Goal: Task Accomplishment & Management: Manage account settings

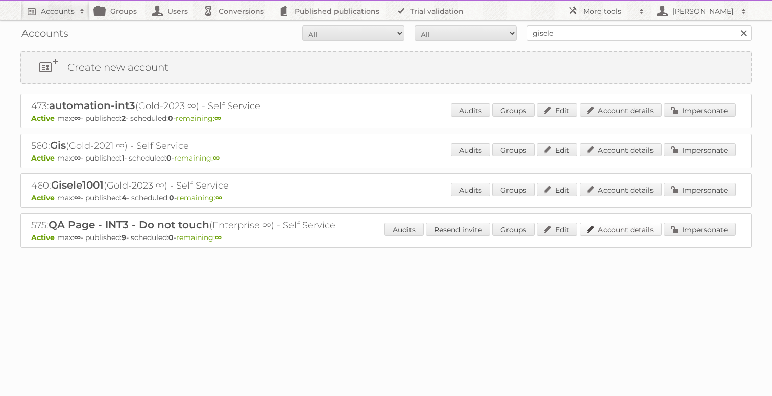
click at [645, 230] on link "Account details" at bounding box center [620, 229] width 82 height 13
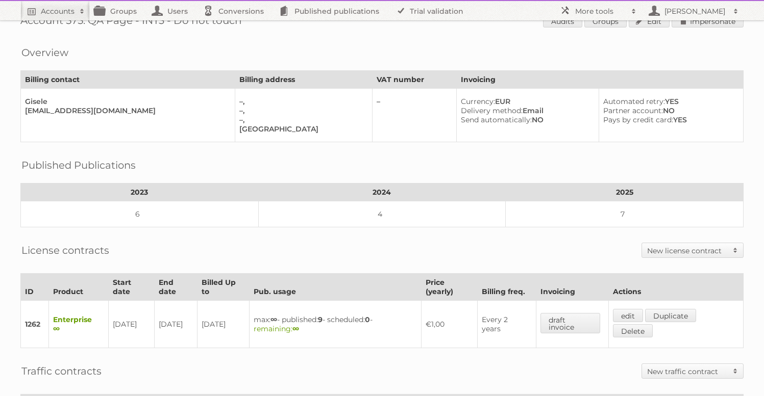
scroll to position [185, 0]
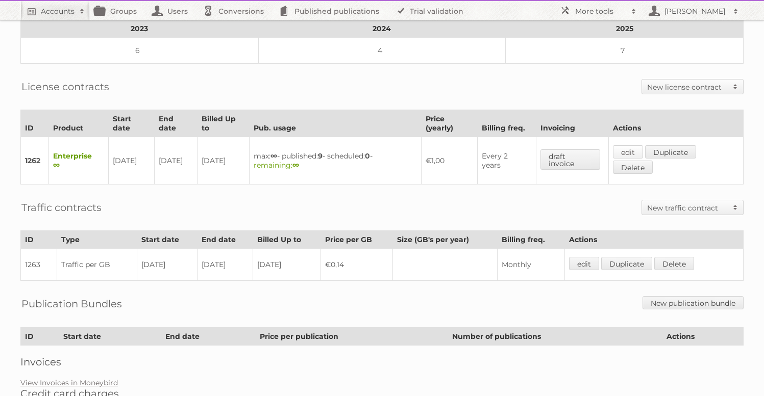
click at [633, 148] on link "edit" at bounding box center [628, 151] width 30 height 13
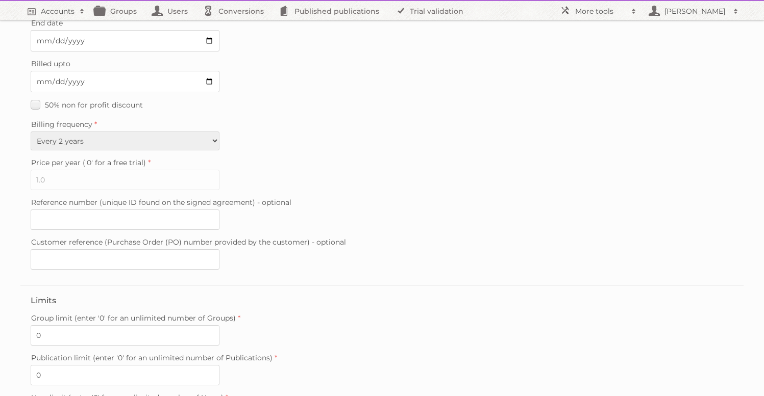
scroll to position [256, 0]
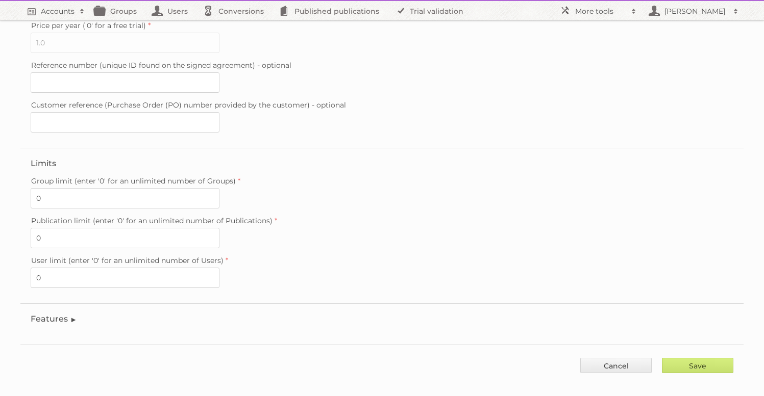
click at [25, 310] on fieldset "Features Enable accessibility text Enable account tree structure Enable analyti…" at bounding box center [381, 322] width 723 height 36
click at [38, 314] on legend "Features" at bounding box center [54, 319] width 46 height 10
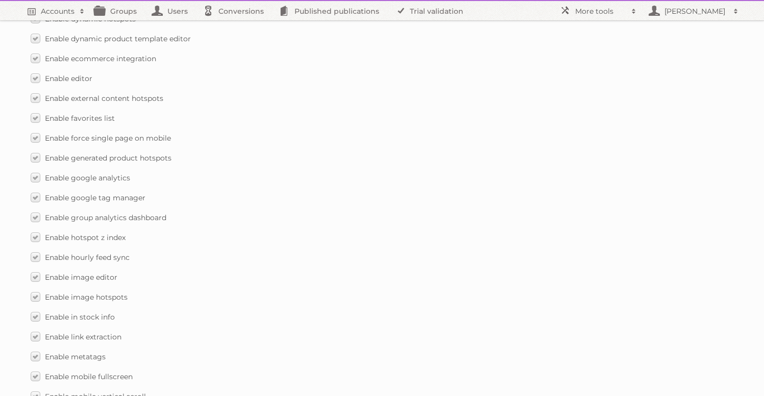
scroll to position [904, 0]
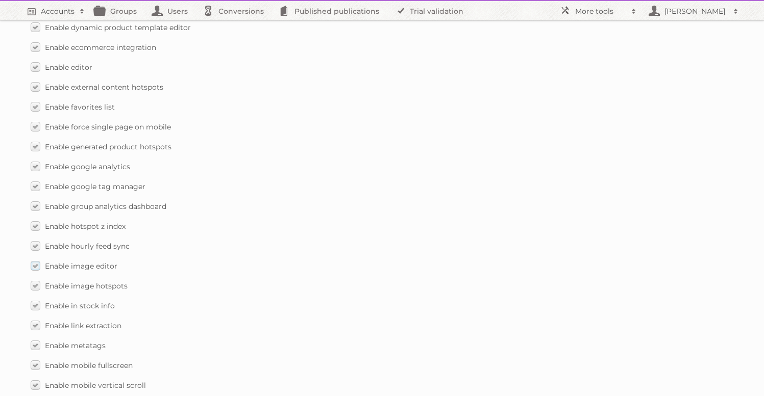
click at [37, 259] on label "Enable image editor" at bounding box center [74, 266] width 87 height 15
click at [0, 0] on input "Enable image editor" at bounding box center [0, 0] width 0 height 0
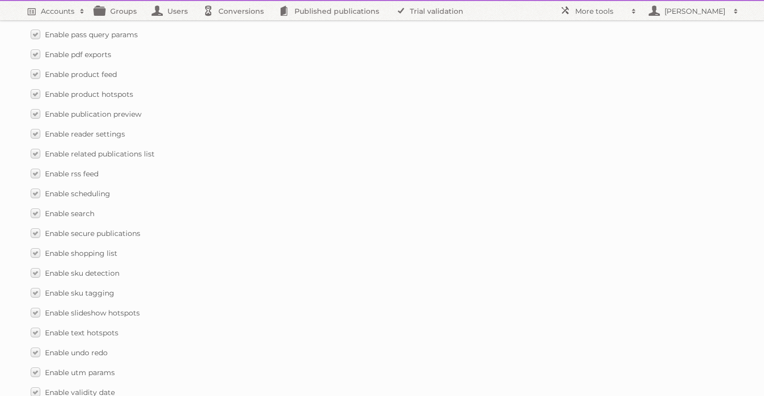
scroll to position [1470, 0]
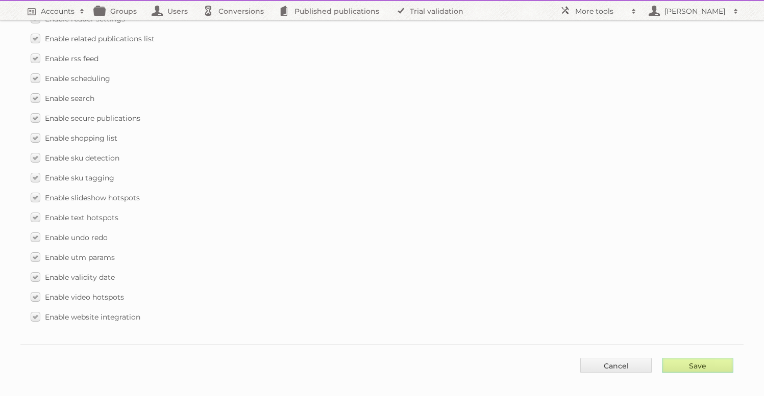
click at [702, 358] on input "Save" at bounding box center [697, 365] width 71 height 15
type input "..."
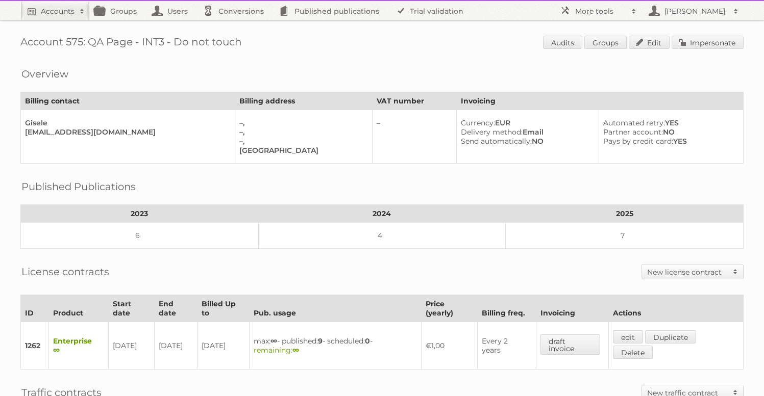
scroll to position [231, 0]
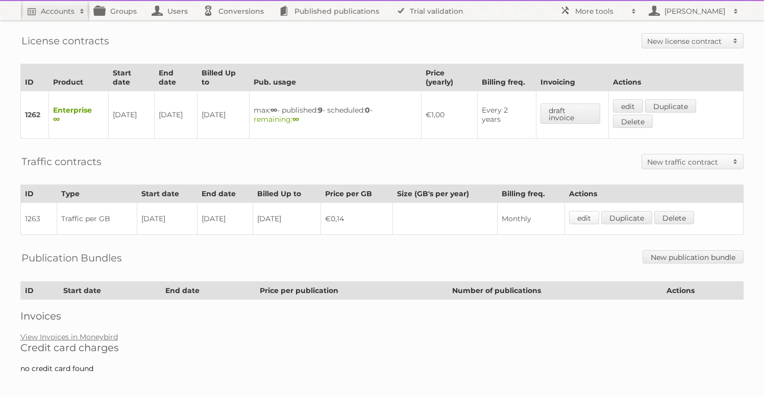
click at [583, 212] on link "edit" at bounding box center [584, 217] width 30 height 13
click at [637, 104] on link "edit" at bounding box center [628, 106] width 30 height 13
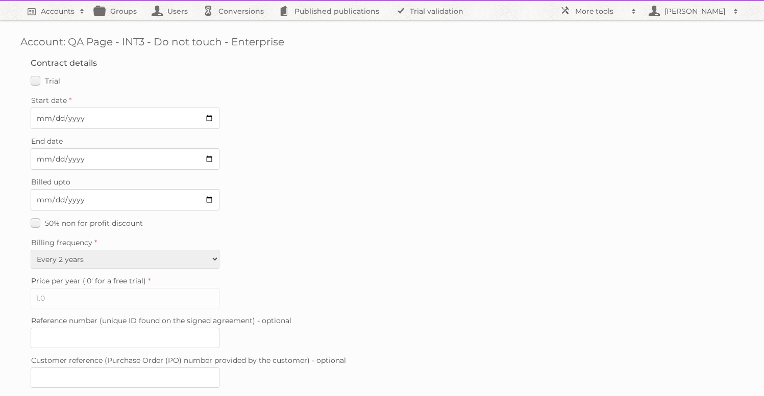
scroll to position [256, 0]
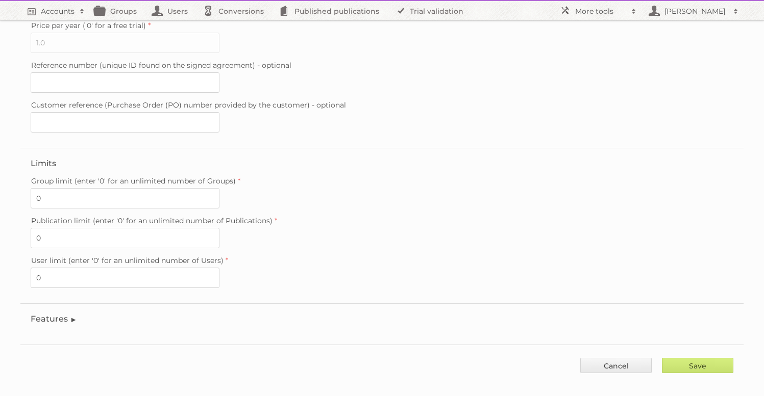
click at [63, 314] on legend "Features" at bounding box center [54, 319] width 46 height 10
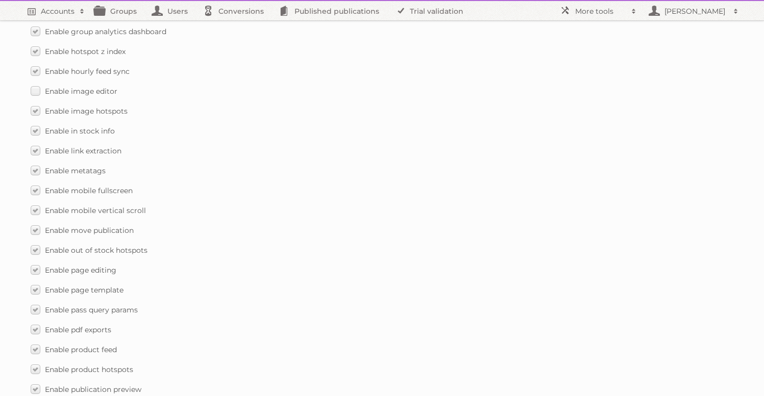
scroll to position [1081, 0]
click at [36, 82] on label "Enable image editor" at bounding box center [74, 89] width 87 height 15
click at [0, 0] on input "Enable image editor" at bounding box center [0, 0] width 0 height 0
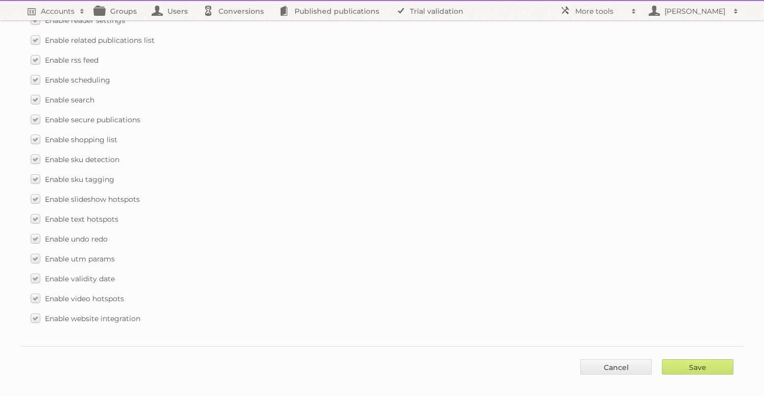
scroll to position [1470, 0]
click at [701, 359] on input "Save" at bounding box center [697, 365] width 71 height 15
type input "..."
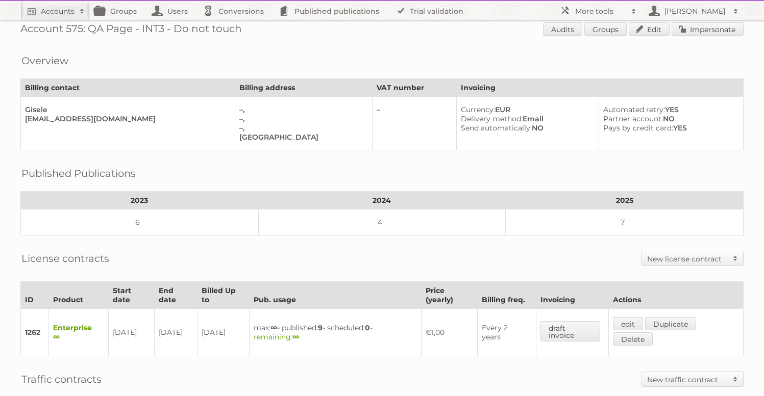
scroll to position [196, 0]
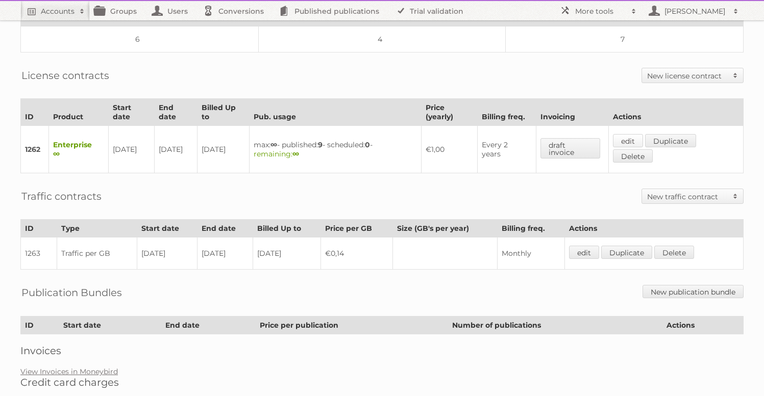
click at [630, 134] on link "edit" at bounding box center [628, 140] width 30 height 13
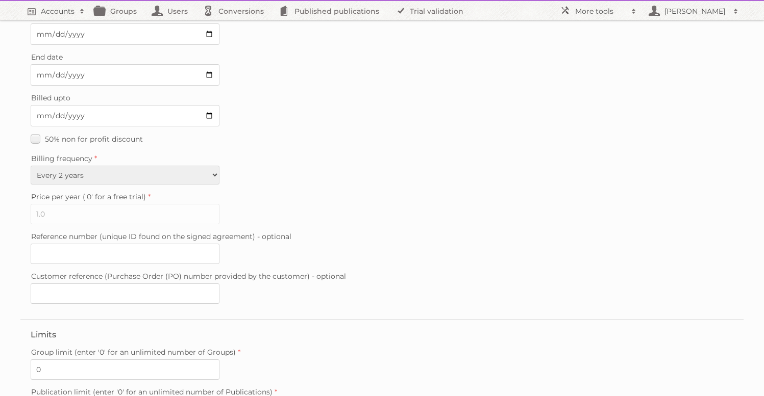
scroll to position [256, 0]
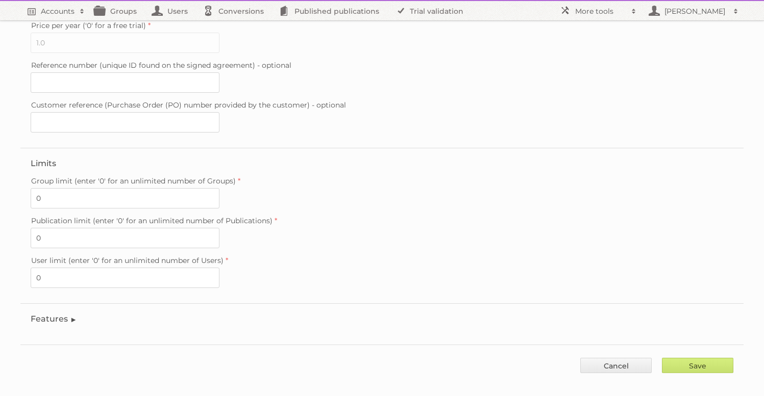
click at [62, 314] on legend "Features" at bounding box center [54, 319] width 46 height 10
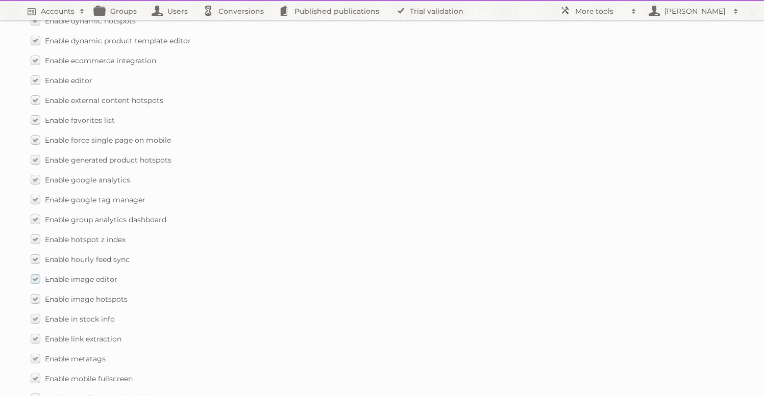
scroll to position [905, 0]
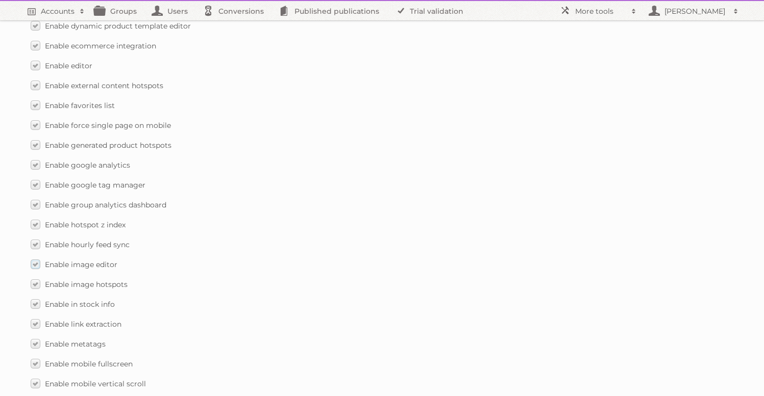
click at [39, 262] on label "Enable image editor" at bounding box center [74, 264] width 87 height 15
click at [0, 0] on input "Enable image editor" at bounding box center [0, 0] width 0 height 0
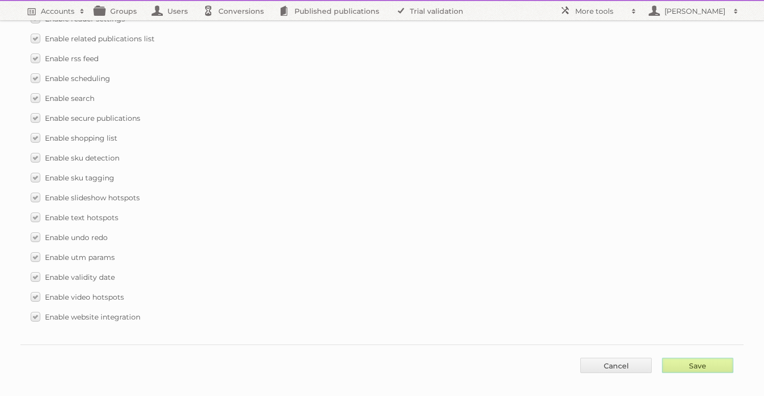
click at [693, 358] on input "Save" at bounding box center [697, 365] width 71 height 15
type input "..."
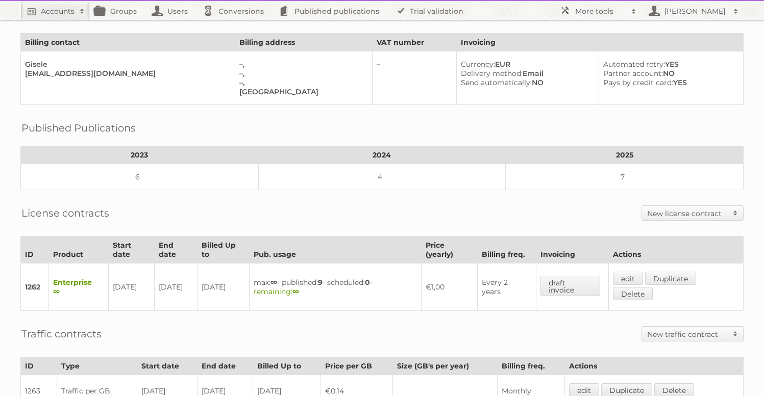
scroll to position [202, 0]
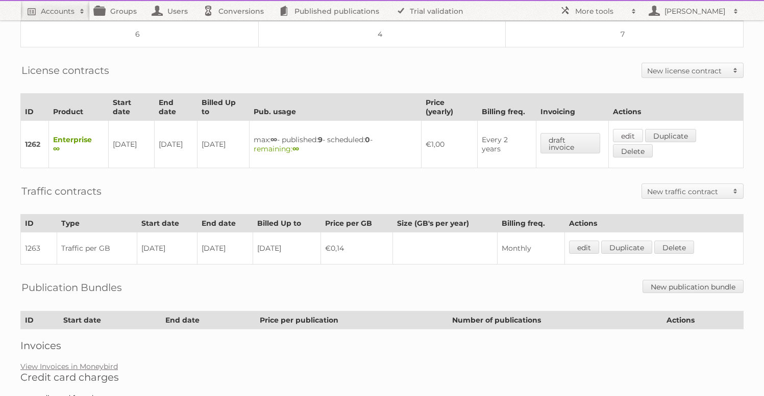
click at [625, 135] on link "edit" at bounding box center [628, 135] width 30 height 13
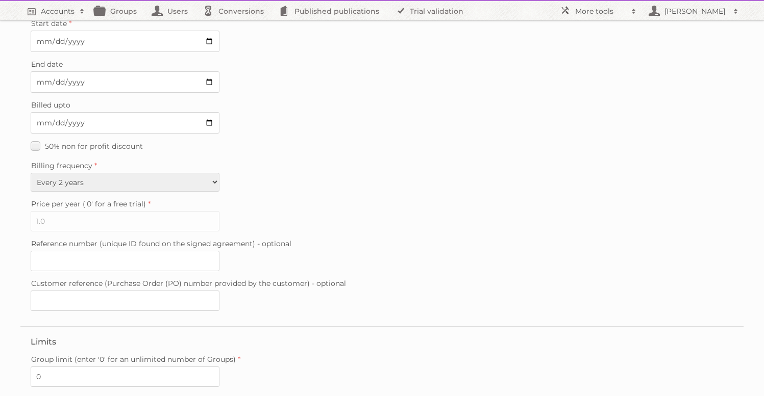
scroll to position [256, 0]
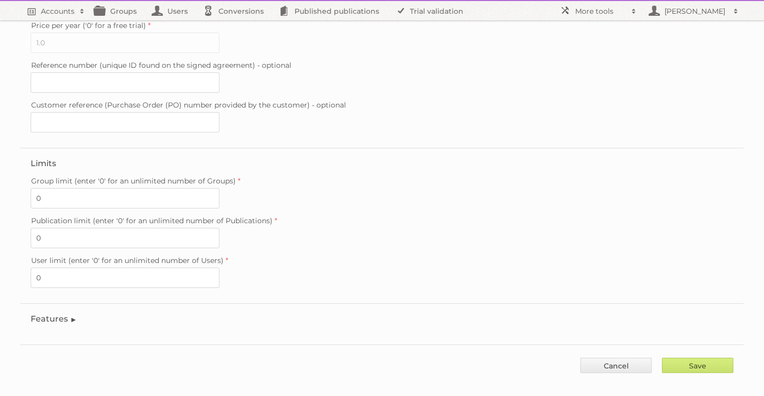
click at [47, 314] on legend "Features" at bounding box center [54, 319] width 46 height 10
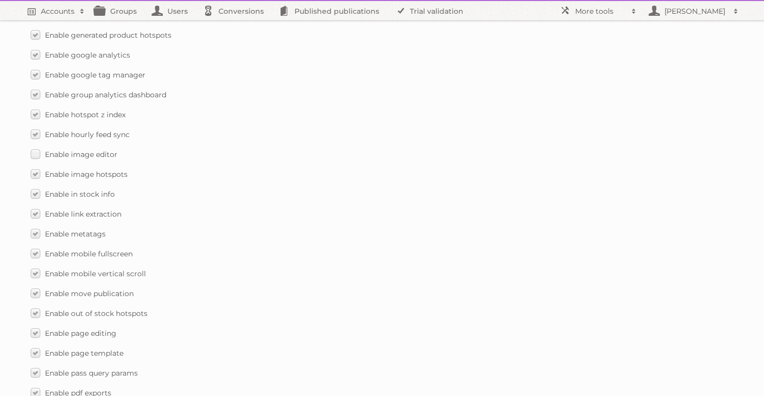
scroll to position [1014, 0]
click at [74, 151] on span "Enable image editor" at bounding box center [81, 155] width 72 height 9
click at [0, 0] on input "Enable image editor" at bounding box center [0, 0] width 0 height 0
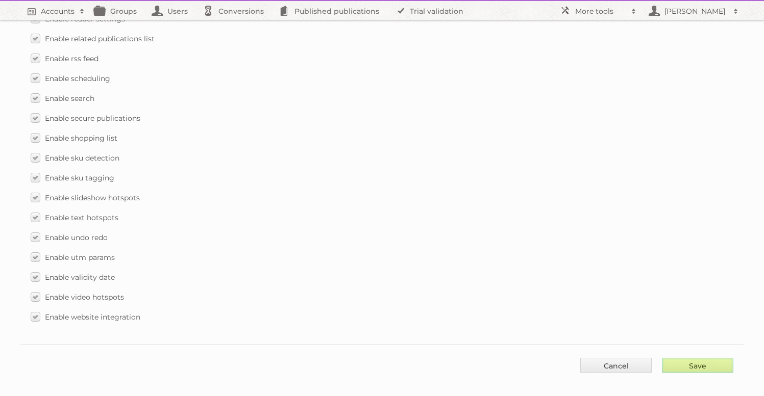
click at [725, 358] on input "Save" at bounding box center [697, 365] width 71 height 15
type input "..."
